Goal: Information Seeking & Learning: Understand process/instructions

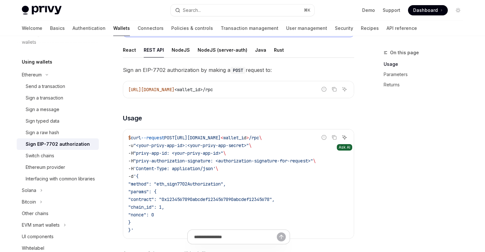
click at [343, 137] on icon "Ask AI" at bounding box center [345, 137] width 4 height 4
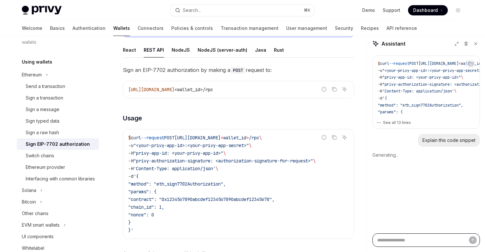
click at [400, 239] on textarea "Ask a question..." at bounding box center [427, 239] width 108 height 13
type textarea "*"
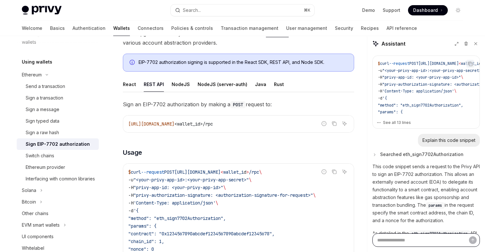
scroll to position [39, 0]
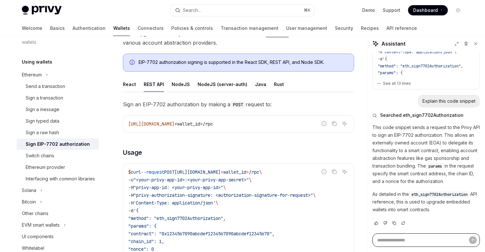
click at [387, 240] on textarea "Ask a question..." at bounding box center [427, 239] width 108 height 13
type textarea "*"
type textarea "**"
type textarea "*"
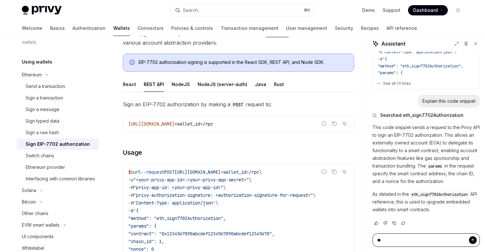
type textarea "*"
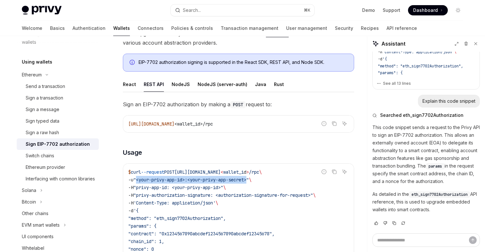
drag, startPoint x: 255, startPoint y: 180, endPoint x: 140, endPoint y: 182, distance: 114.9
click at [140, 182] on span ""<your-privy-app-id>:<your-privy-app-secret>"" at bounding box center [192, 180] width 116 height 6
copy span "<your-privy-app-id>:<your-privy-app-secret>"
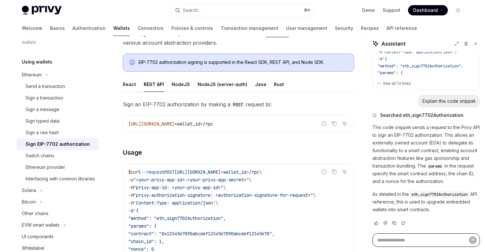
click at [386, 239] on textarea "Ask a question..." at bounding box center [427, 239] width 108 height 13
paste textarea "**********"
type textarea "**********"
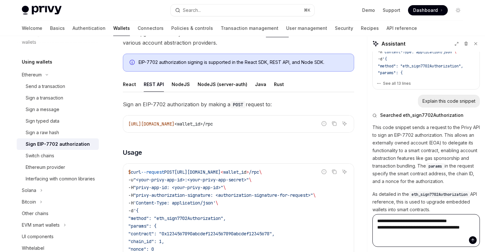
type textarea "*"
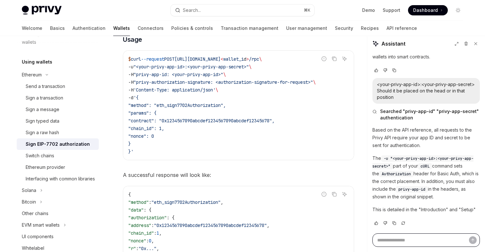
scroll to position [200, 0]
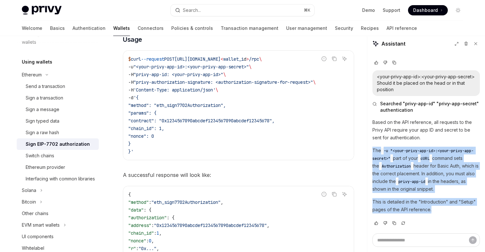
drag, startPoint x: 433, startPoint y: 210, endPoint x: 372, endPoint y: 153, distance: 83.6
click at [372, 153] on div "Copy $ curl --request POST [URL][DOMAIN_NAME] < wallet_i d > /rpc \ -u "<your-p…" at bounding box center [427, 143] width 118 height 182
copy div "The -u "<your-privy-app-id>:<your-privy-app-secret>" part of your cURL command …"
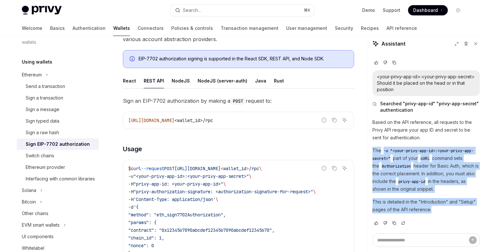
scroll to position [6, 0]
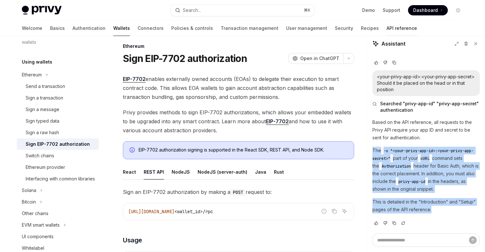
click at [387, 28] on link "API reference" at bounding box center [402, 28] width 30 height 15
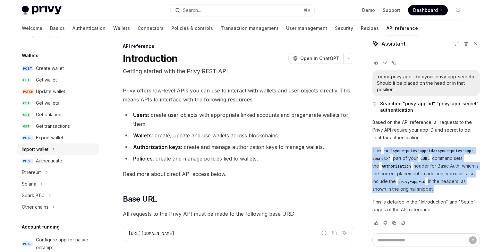
scroll to position [71, 0]
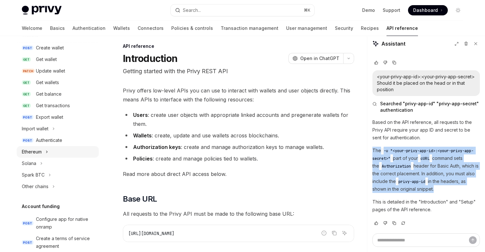
click at [42, 152] on div "Ethereum" at bounding box center [32, 152] width 20 height 8
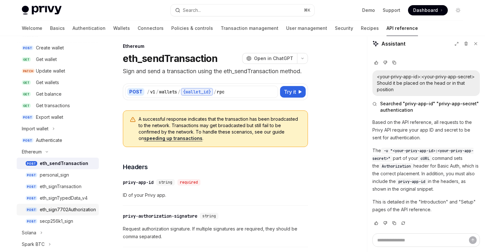
click at [65, 207] on div "eth_sign7702Authorization" at bounding box center [68, 210] width 56 height 8
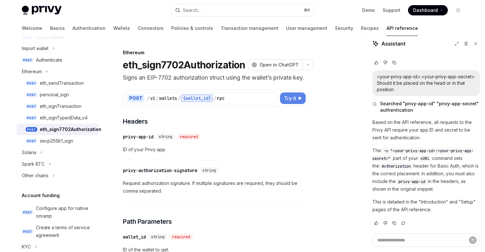
click at [289, 102] on span "Try it" at bounding box center [290, 98] width 12 height 8
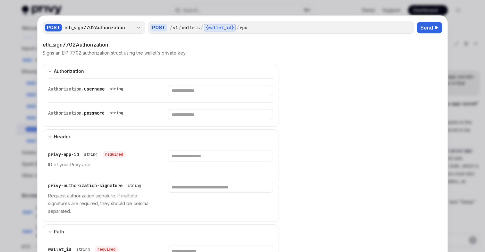
click at [137, 28] on icon "button" at bounding box center [138, 27] width 5 height 5
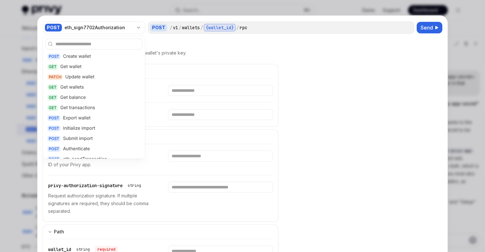
click at [215, 42] on div "eth_sign7702Authorization" at bounding box center [161, 45] width 236 height 8
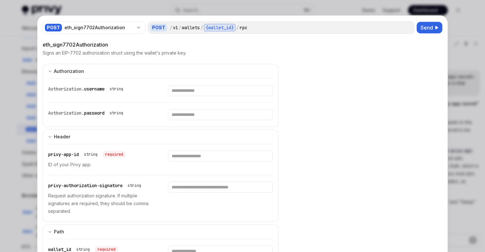
click at [335, 6] on div at bounding box center [242, 126] width 485 height 252
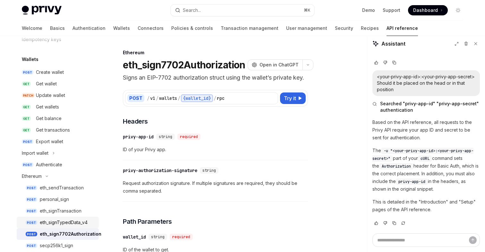
scroll to position [57, 0]
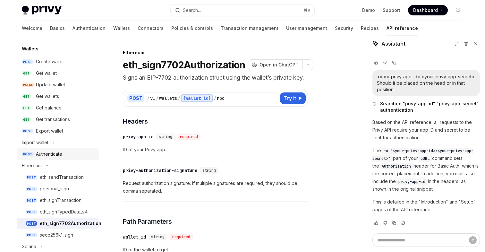
click at [56, 155] on div "Authenticate" at bounding box center [49, 154] width 26 height 8
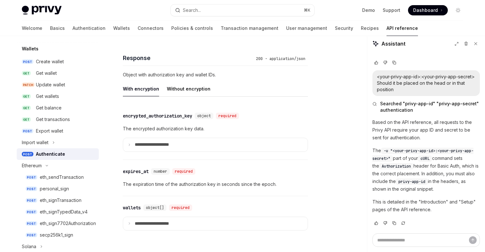
scroll to position [494, 0]
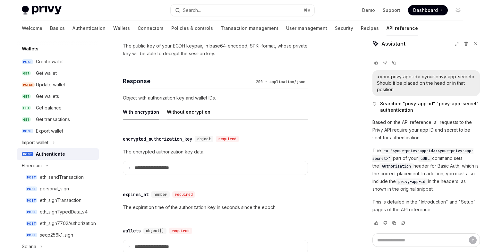
click at [195, 114] on div "Without encryption" at bounding box center [189, 111] width 44 height 15
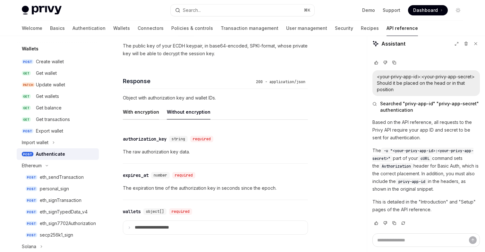
click at [142, 108] on div "With encryption" at bounding box center [141, 111] width 36 height 15
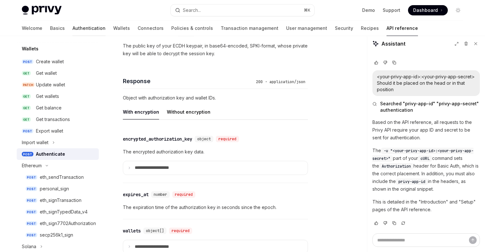
click at [73, 30] on link "Authentication" at bounding box center [89, 28] width 33 height 15
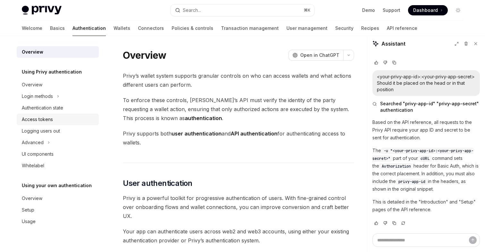
click at [53, 120] on div "Access tokens" at bounding box center [58, 120] width 73 height 8
click at [40, 121] on div "Access tokens" at bounding box center [37, 120] width 31 height 8
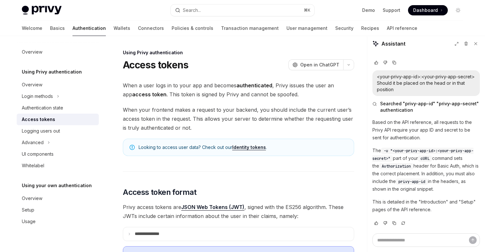
click at [230, 61] on div "Access tokens OpenAI Open in ChatGPT" at bounding box center [238, 65] width 231 height 12
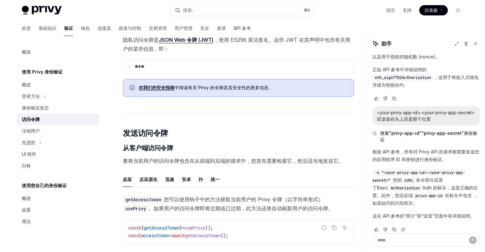
scroll to position [194, 0]
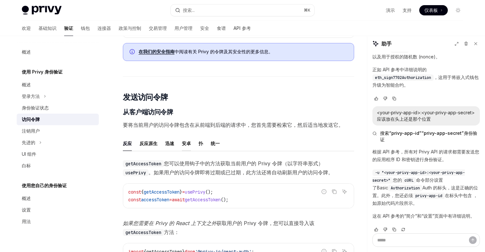
click at [189, 143] on font "安卓" at bounding box center [186, 143] width 9 height 5
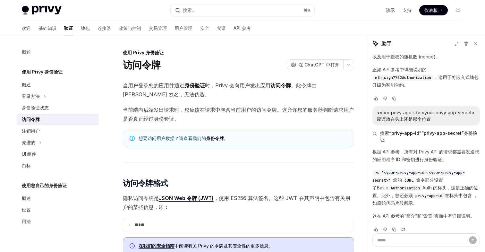
scroll to position [200, 0]
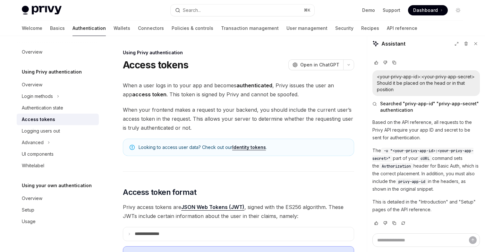
click at [253, 119] on span "When your frontend makes a request to your backend, you should include the curr…" at bounding box center [238, 118] width 231 height 27
click at [478, 45] on icon at bounding box center [476, 43] width 4 height 4
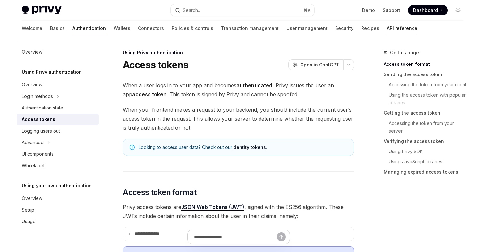
click at [387, 27] on link "API reference" at bounding box center [402, 28] width 30 height 15
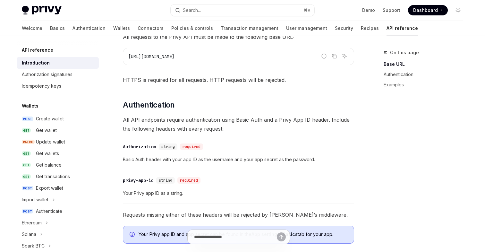
scroll to position [198, 0]
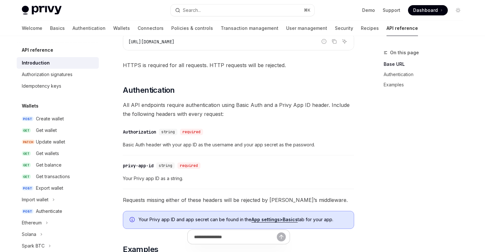
click at [237, 145] on span "Basic Auth header with your app ID as the username and your app secret as the p…" at bounding box center [238, 145] width 231 height 8
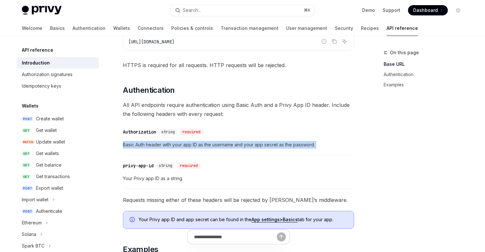
click at [237, 145] on span "Basic Auth header with your app ID as the username and your app secret as the p…" at bounding box center [238, 145] width 231 height 8
copy div "Basic Auth header with your app ID as the username and your app secret as the p…"
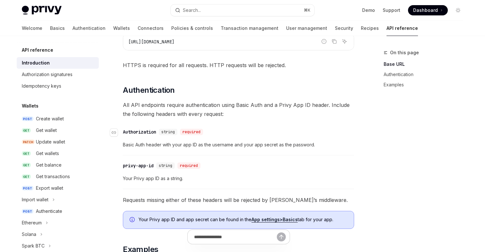
click at [225, 135] on div "​ Authorization string required" at bounding box center [235, 132] width 225 height 8
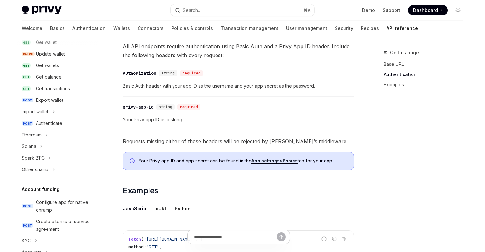
scroll to position [71, 0]
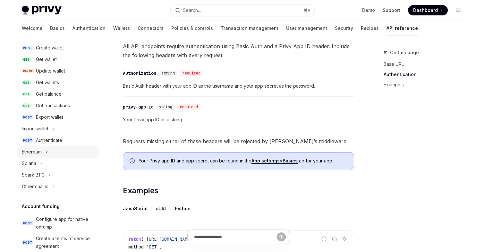
click at [52, 151] on button "Ethereum" at bounding box center [58, 152] width 82 height 12
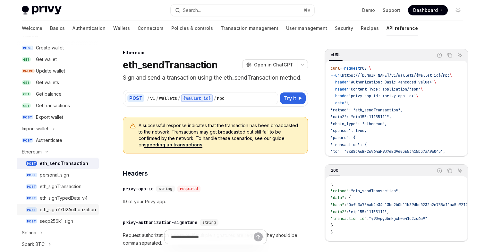
click at [54, 207] on div "eth_sign7702Authorization" at bounding box center [68, 210] width 56 height 8
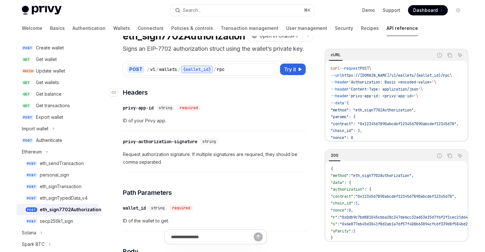
scroll to position [25, 0]
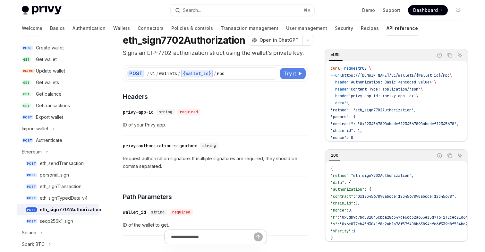
click at [287, 77] on span "Try it" at bounding box center [290, 74] width 12 height 8
type textarea "*"
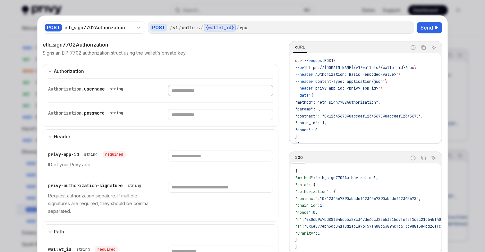
click at [200, 92] on input "Enter username" at bounding box center [220, 90] width 105 height 11
type input "**********"
click at [202, 115] on input "Enter password" at bounding box center [211, 114] width 99 height 11
click at [205, 105] on div "Authorization. password string" at bounding box center [154, 115] width 213 height 24
click at [204, 159] on input "Enter privy-app-id" at bounding box center [220, 156] width 105 height 11
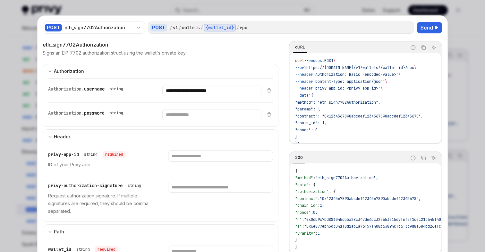
type input "**********"
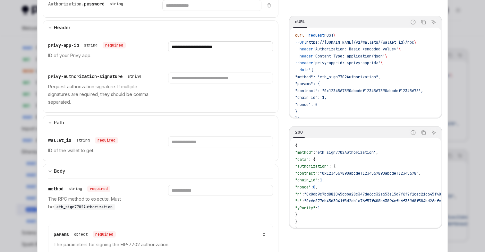
scroll to position [119, 0]
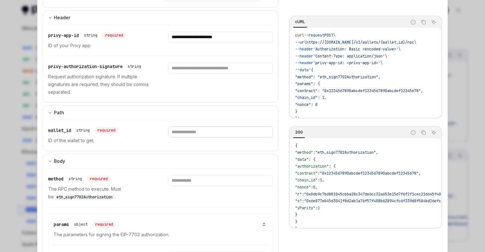
click at [208, 134] on input "Enter wallet_id" at bounding box center [220, 131] width 105 height 11
click at [192, 179] on input "Enter method" at bounding box center [220, 180] width 105 height 11
click at [163, 169] on div "method string required The RPC method to execute. Must be eth_sign7702Authoriza…" at bounding box center [160, 188] width 225 height 39
click at [178, 180] on input "Enter method" at bounding box center [220, 180] width 105 height 11
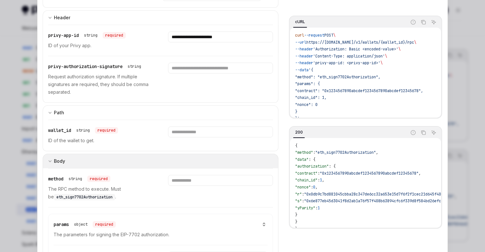
click at [212, 167] on button "Body" at bounding box center [161, 161] width 236 height 14
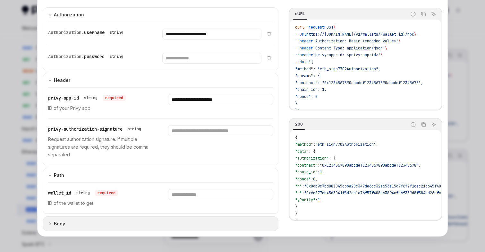
scroll to position [57, 0]
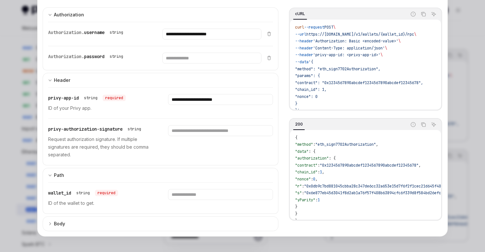
click at [458, 58] on div at bounding box center [242, 126] width 485 height 252
type textarea "*"
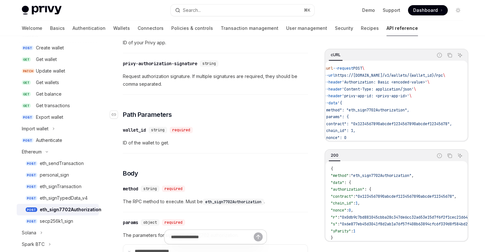
scroll to position [136, 0]
